Goal: Transaction & Acquisition: Purchase product/service

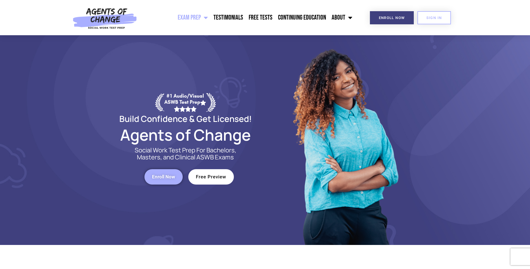
click at [208, 18] on span "Menu" at bounding box center [204, 17] width 7 height 12
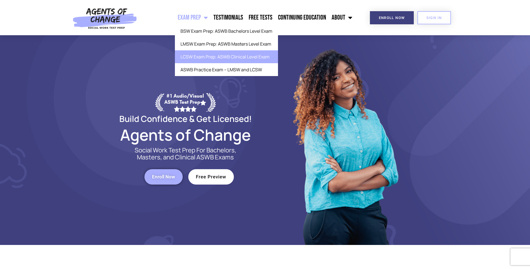
click at [198, 58] on link "LCSW Exam Prep: ASWB Clinical Level Exam" at bounding box center [226, 56] width 103 height 13
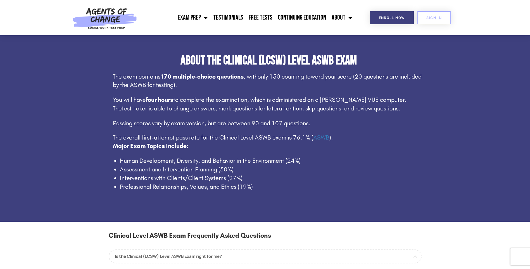
scroll to position [308, 0]
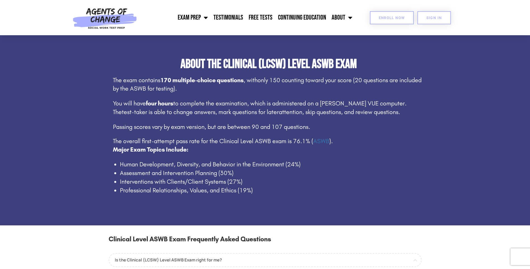
click at [395, 18] on span "Enroll Now" at bounding box center [392, 18] width 26 height 4
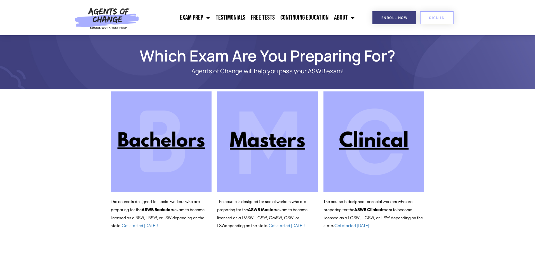
click at [373, 134] on img at bounding box center [373, 141] width 101 height 101
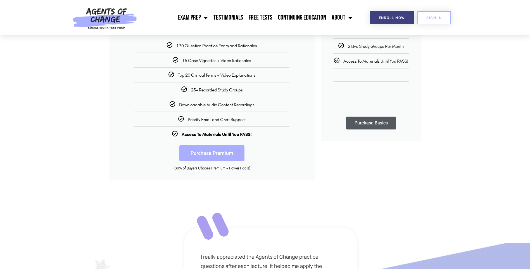
scroll to position [140, 0]
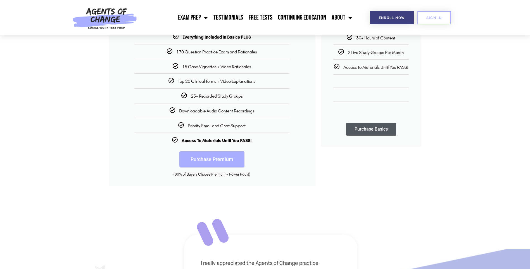
click at [215, 157] on link "Purchase Premium" at bounding box center [211, 159] width 65 height 16
